Goal: Task Accomplishment & Management: Manage account settings

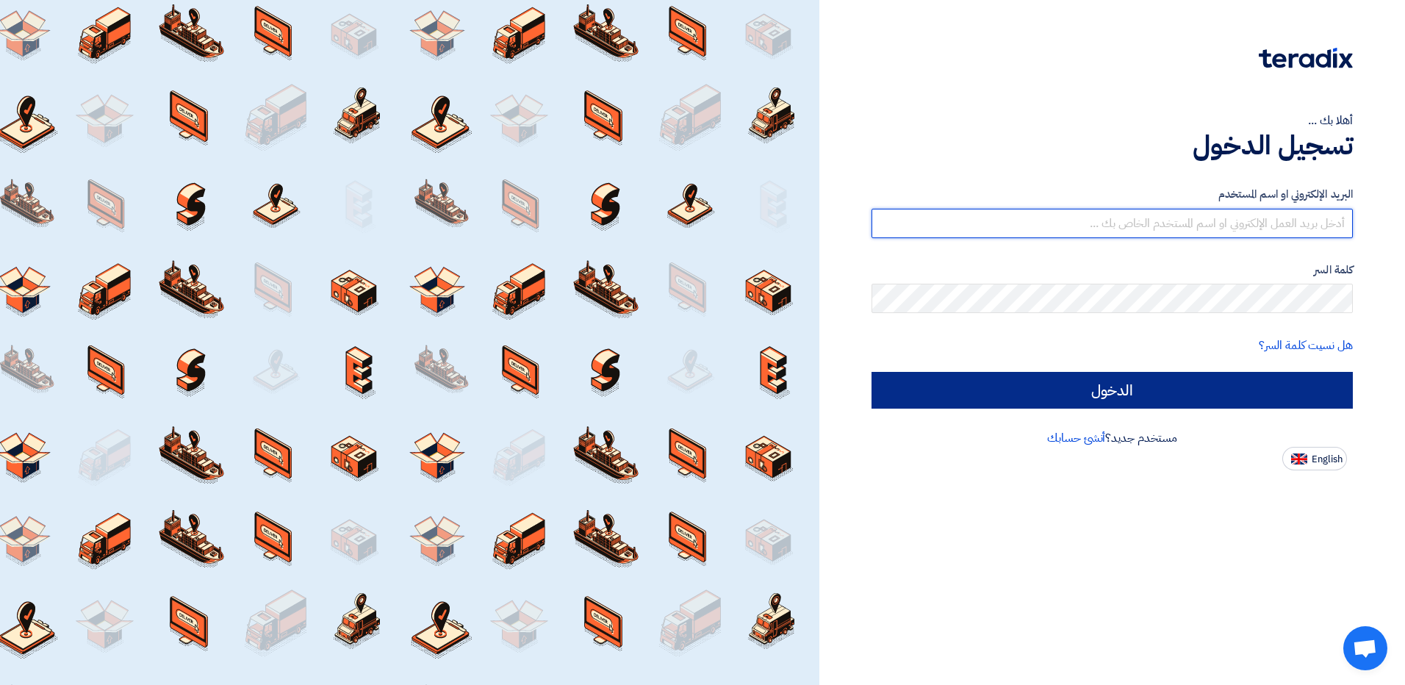
type input "[EMAIL_ADDRESS][DOMAIN_NAME]"
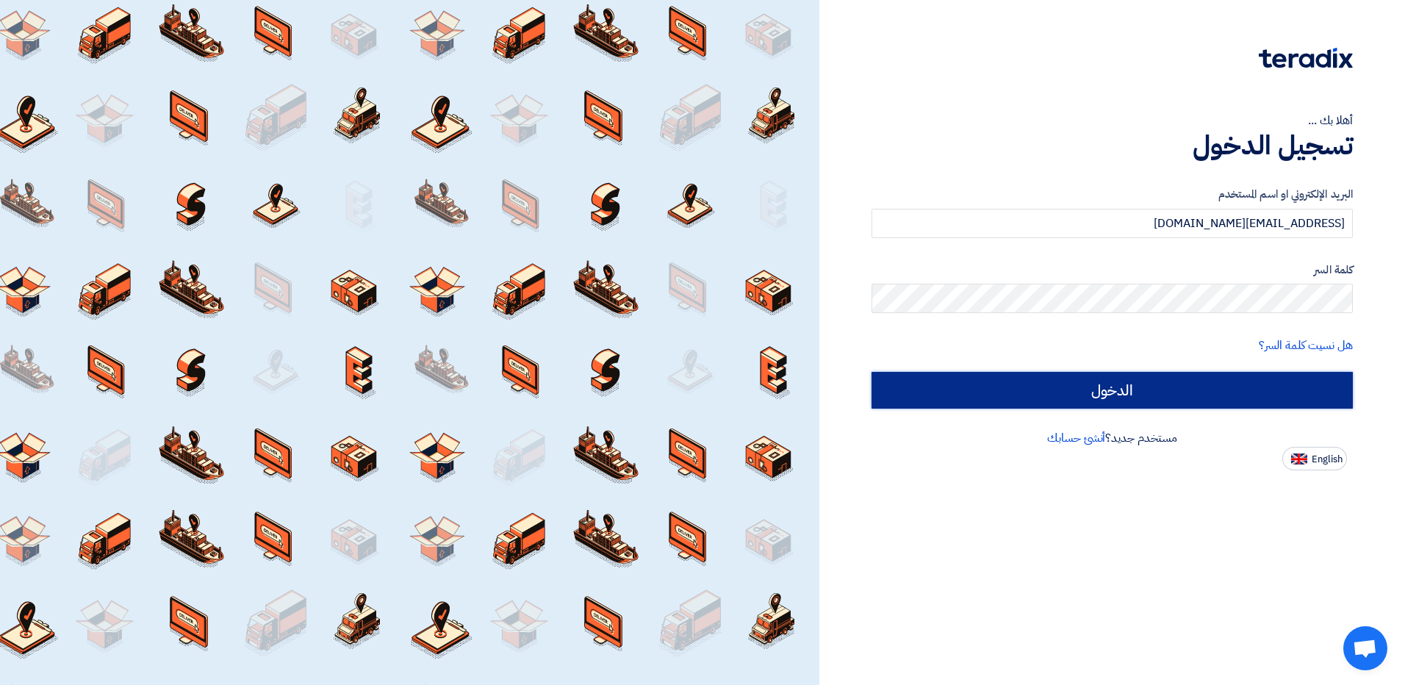
click at [1148, 391] on input "الدخول" at bounding box center [1111, 390] width 481 height 37
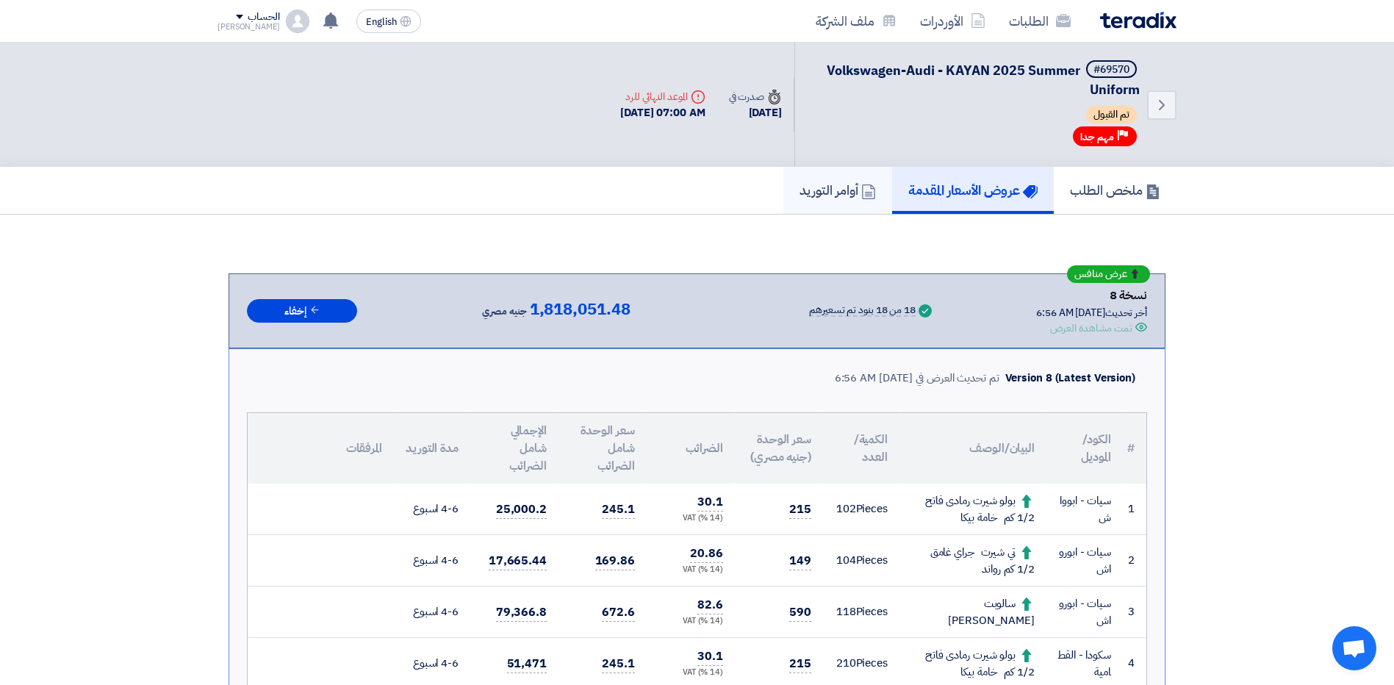
click at [821, 195] on h5 "أوامر التوريد" at bounding box center [837, 189] width 76 height 17
